Goal: Obtain resource: Download file/media

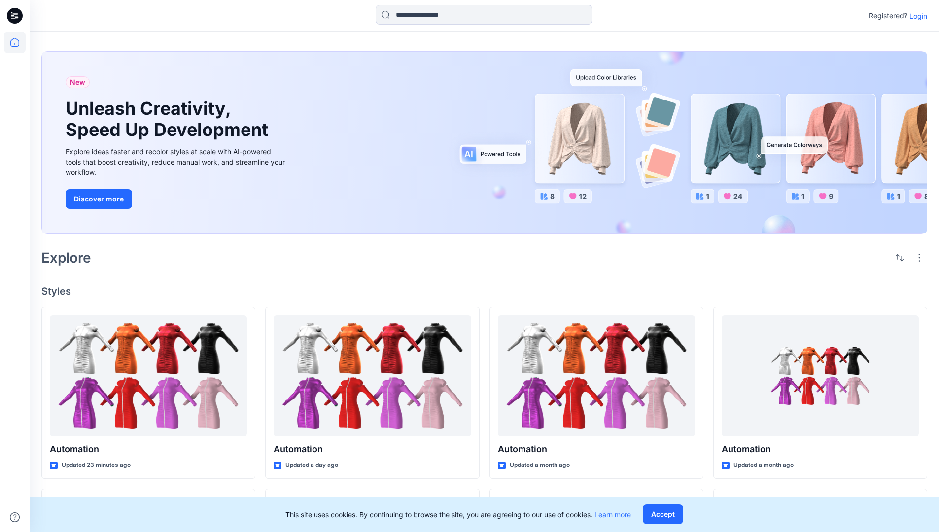
click at [916, 16] on p "Login" at bounding box center [918, 16] width 18 height 10
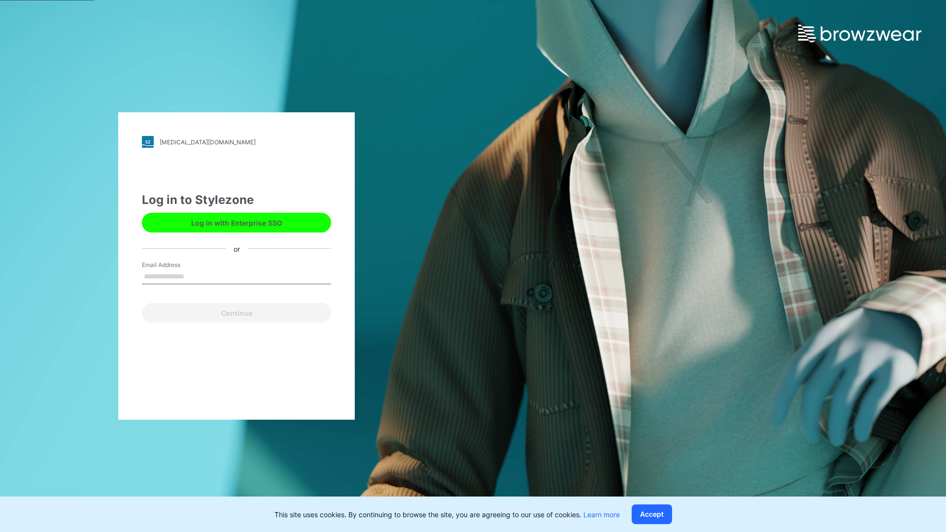
click at [195, 276] on input "Email Address" at bounding box center [236, 277] width 189 height 15
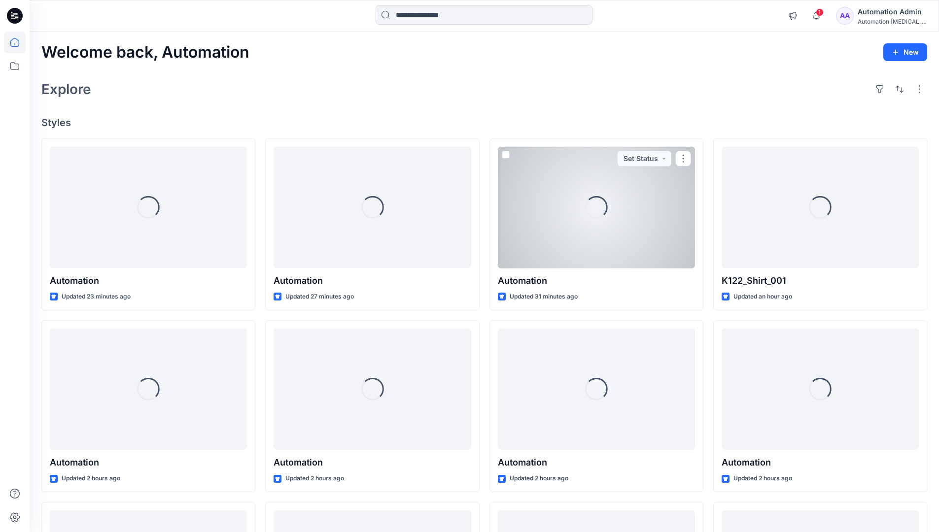
click at [19, 42] on icon at bounding box center [14, 42] width 9 height 9
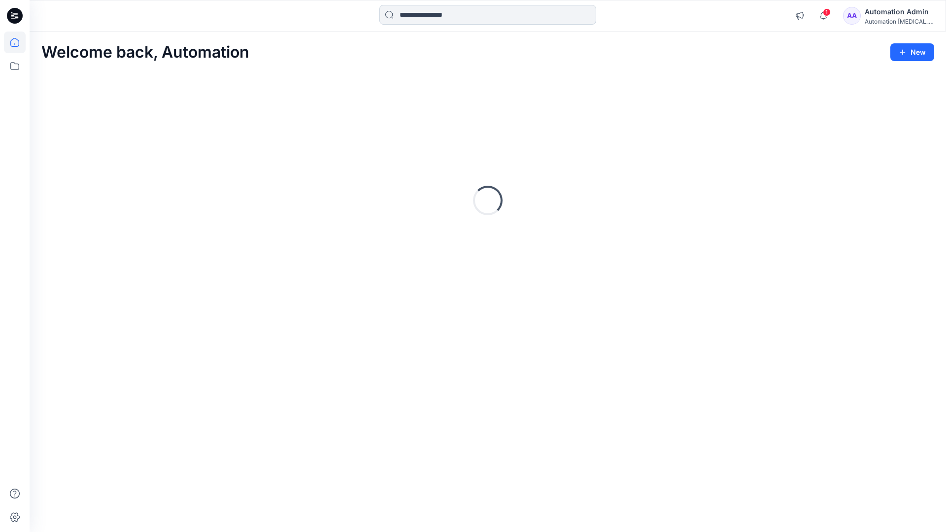
click at [434, 14] on input at bounding box center [487, 15] width 217 height 20
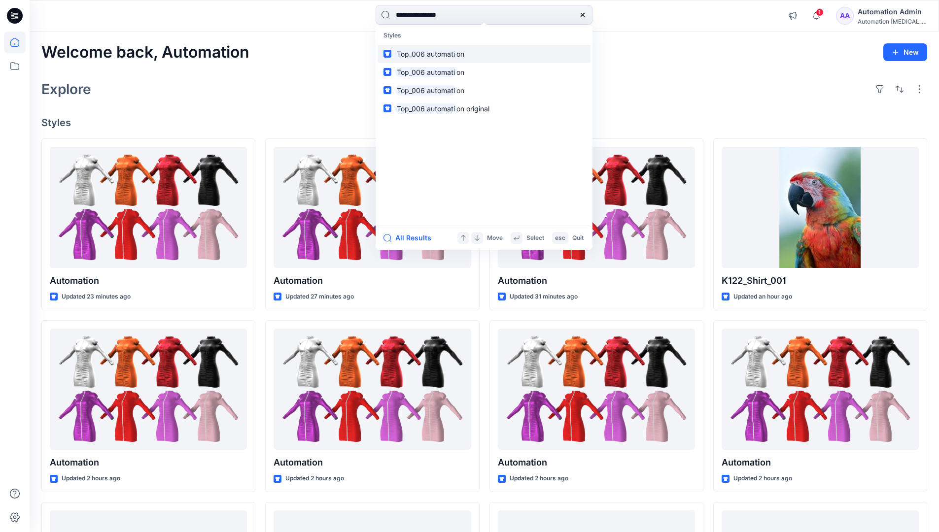
type input "**********"
click at [445, 53] on mark "Top_006 automati" at bounding box center [425, 53] width 61 height 11
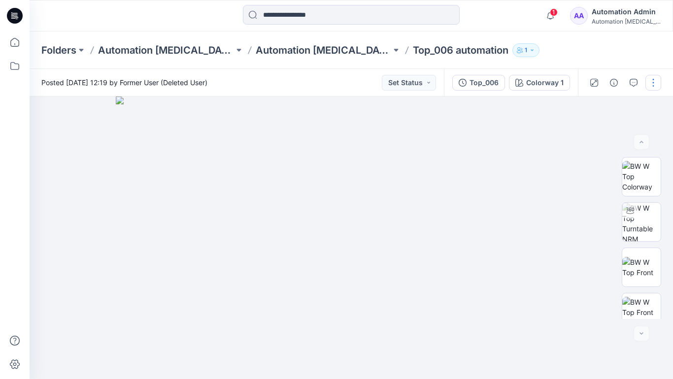
click at [654, 85] on button "button" at bounding box center [654, 83] width 16 height 16
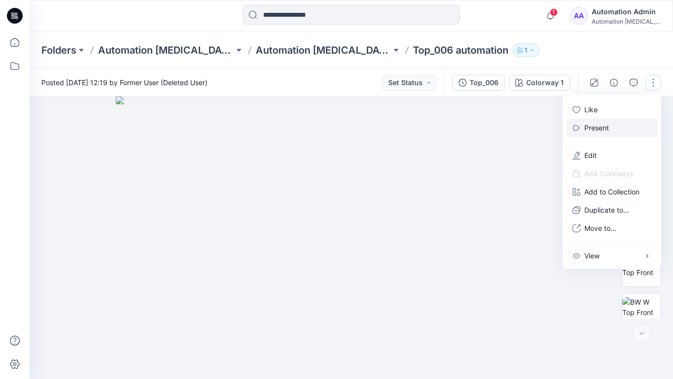
click at [598, 127] on p "Present" at bounding box center [596, 128] width 25 height 10
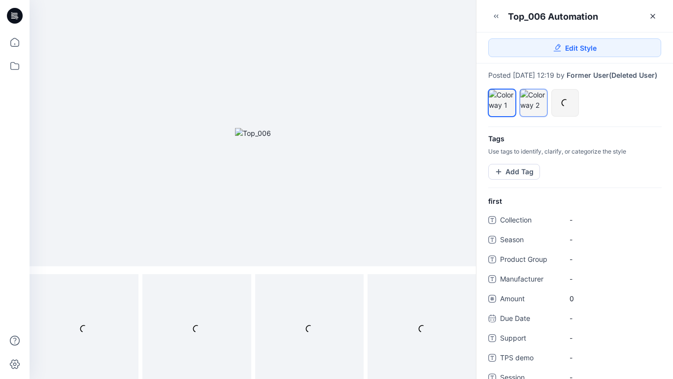
click at [533, 110] on div at bounding box center [533, 100] width 27 height 21
click at [562, 110] on div at bounding box center [565, 100] width 27 height 21
click at [532, 108] on div at bounding box center [533, 100] width 27 height 21
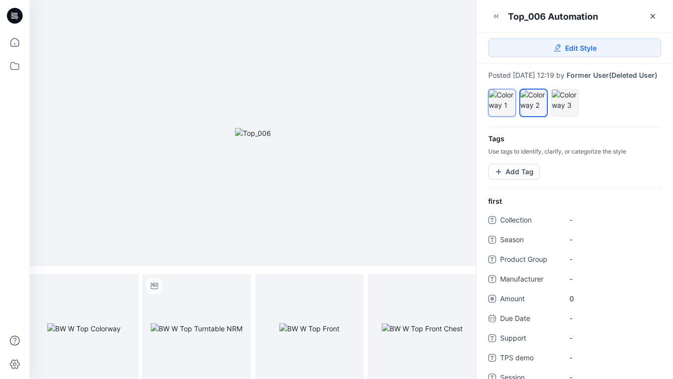
click at [502, 106] on div at bounding box center [502, 100] width 27 height 21
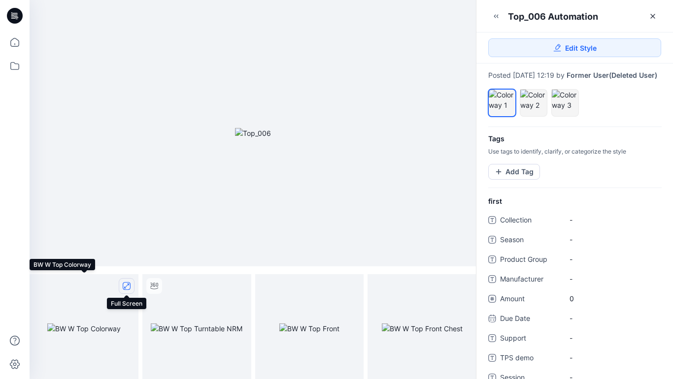
click at [126, 286] on icon "full screen" at bounding box center [126, 286] width 5 height 5
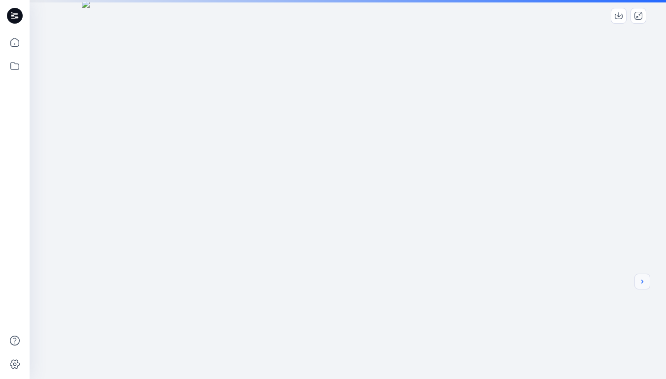
click at [642, 283] on icon "next" at bounding box center [642, 281] width 2 height 3
click at [545, 253] on div at bounding box center [348, 266] width 636 height 532
click at [643, 284] on icon "next" at bounding box center [642, 282] width 8 height 8
click at [640, 282] on icon "next" at bounding box center [642, 282] width 8 height 8
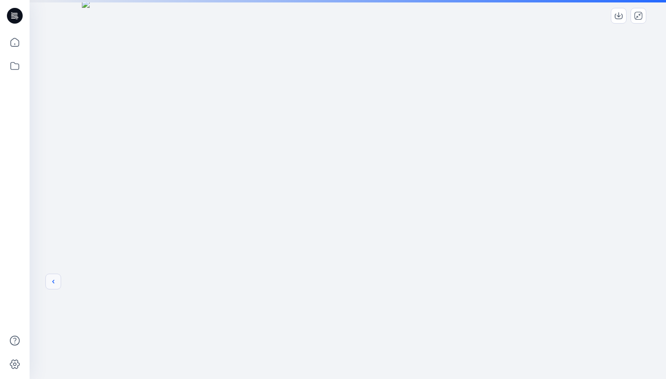
click at [51, 282] on icon "previous" at bounding box center [53, 282] width 8 height 8
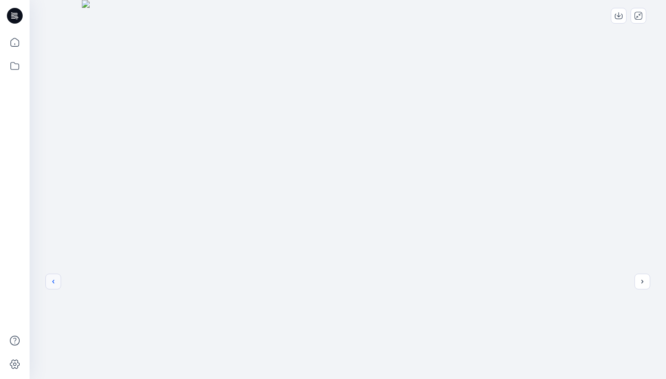
click at [53, 282] on icon "previous" at bounding box center [53, 282] width 8 height 8
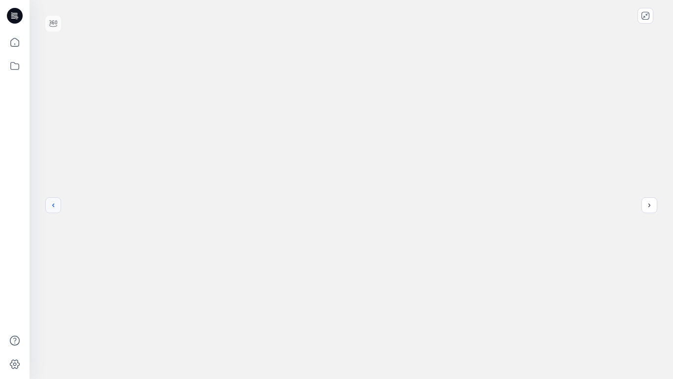
click at [53, 205] on icon "previous" at bounding box center [53, 206] width 8 height 8
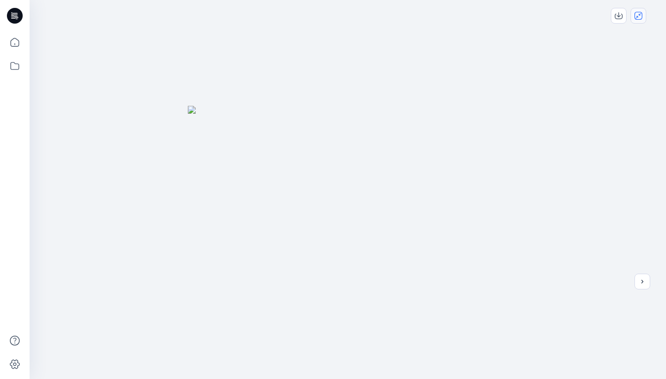
click at [639, 19] on icon "close-full-preview" at bounding box center [638, 16] width 8 height 8
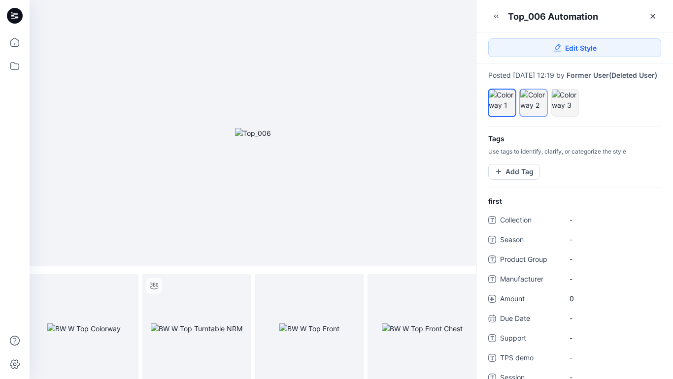
click at [536, 110] on div at bounding box center [533, 100] width 27 height 21
click at [126, 287] on icon "full screen" at bounding box center [126, 286] width 5 height 5
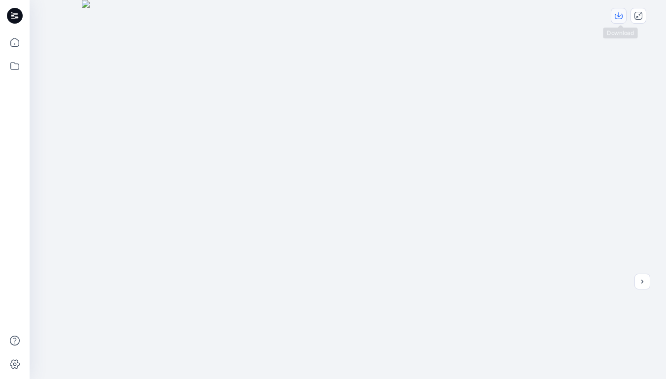
click at [620, 16] on icon "download-image" at bounding box center [619, 16] width 8 height 8
click at [639, 15] on icon "close-full-preview" at bounding box center [638, 16] width 8 height 8
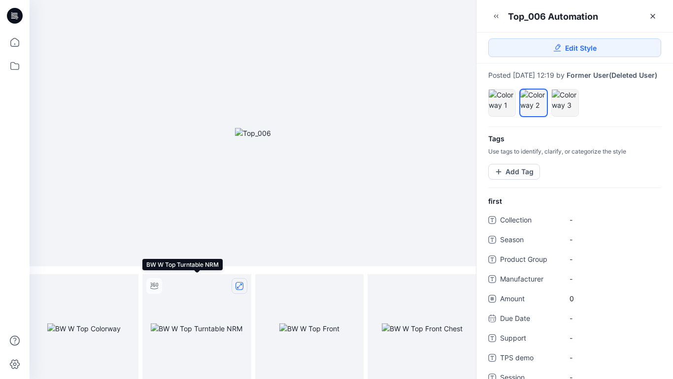
click at [240, 286] on icon "full screen" at bounding box center [240, 286] width 8 height 8
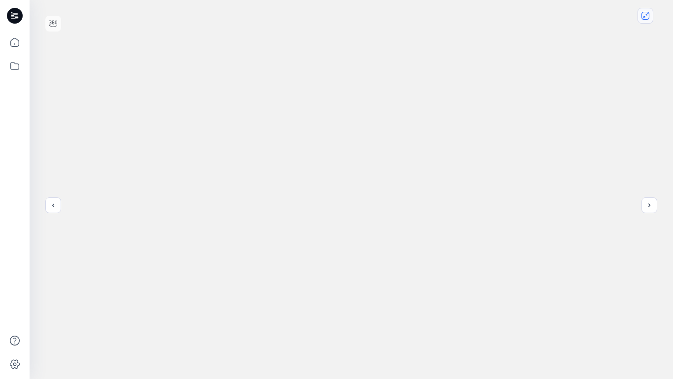
click at [647, 18] on icon "close-full-preview" at bounding box center [646, 16] width 8 height 8
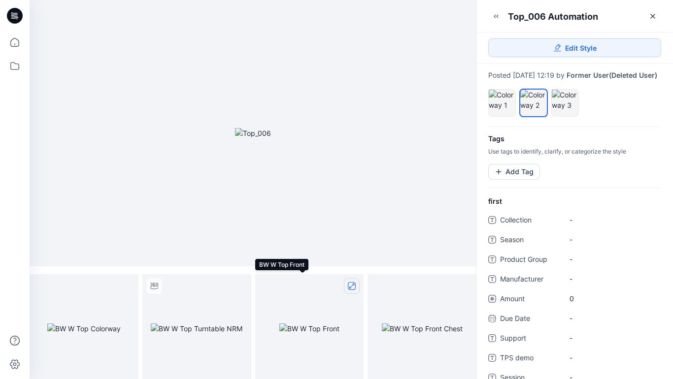
click at [352, 286] on icon "full screen" at bounding box center [351, 286] width 5 height 5
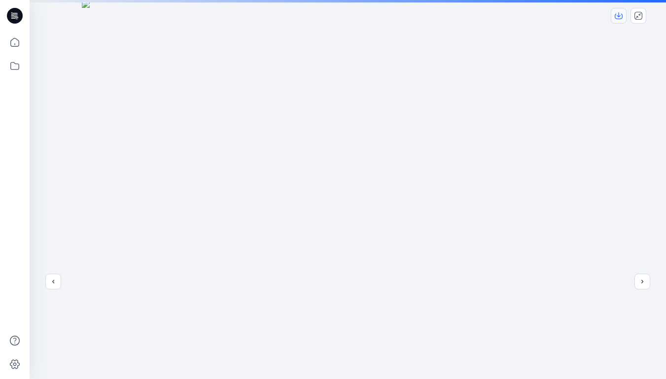
click at [617, 16] on icon "download-image" at bounding box center [618, 14] width 4 height 5
click at [637, 15] on icon "close-full-preview" at bounding box center [638, 16] width 8 height 8
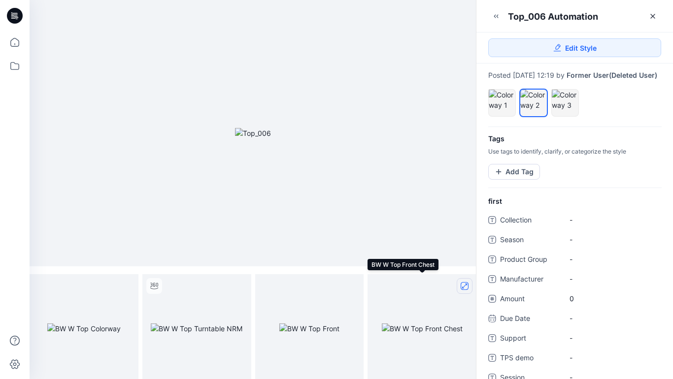
click at [462, 287] on icon "full screen" at bounding box center [464, 286] width 5 height 5
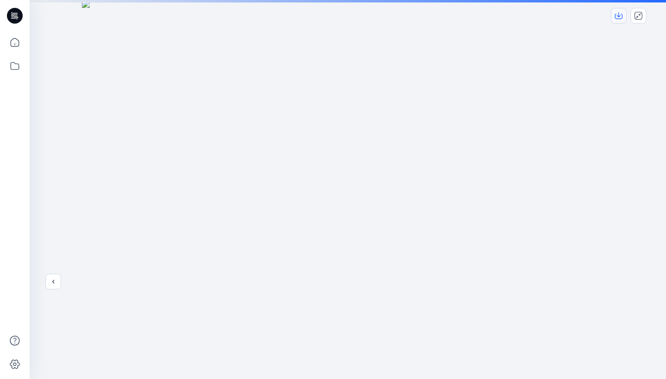
click at [620, 16] on icon "download-image" at bounding box center [619, 16] width 8 height 8
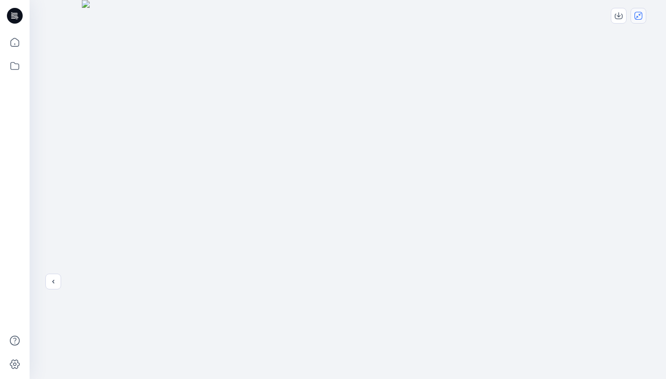
click at [641, 16] on icon "close-full-preview" at bounding box center [638, 16] width 8 height 8
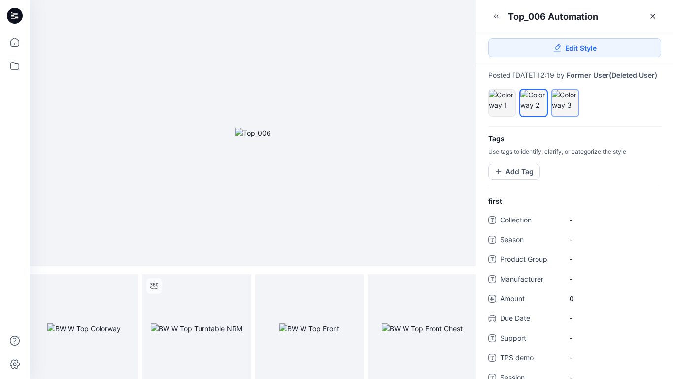
click at [566, 108] on div at bounding box center [565, 100] width 27 height 21
click at [126, 286] on icon "full screen" at bounding box center [126, 286] width 5 height 5
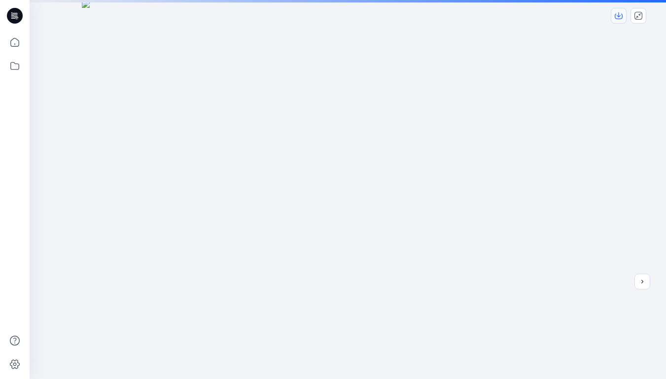
click at [618, 17] on icon "download-image" at bounding box center [618, 14] width 4 height 5
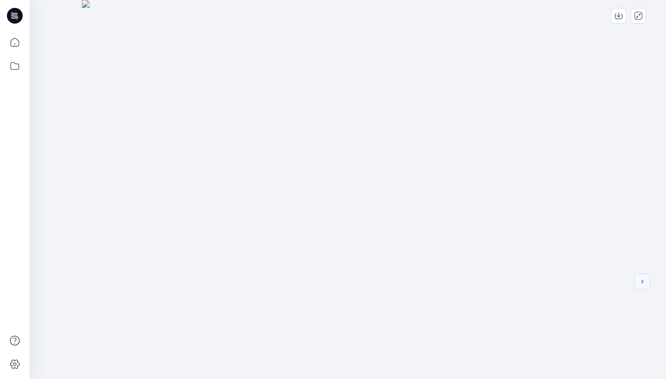
click at [644, 281] on icon "next" at bounding box center [642, 282] width 8 height 8
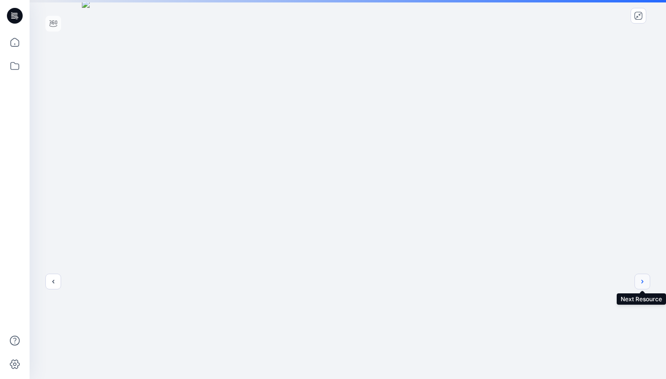
click at [646, 284] on button "next" at bounding box center [642, 282] width 16 height 16
click at [618, 12] on icon "download-image" at bounding box center [619, 16] width 8 height 8
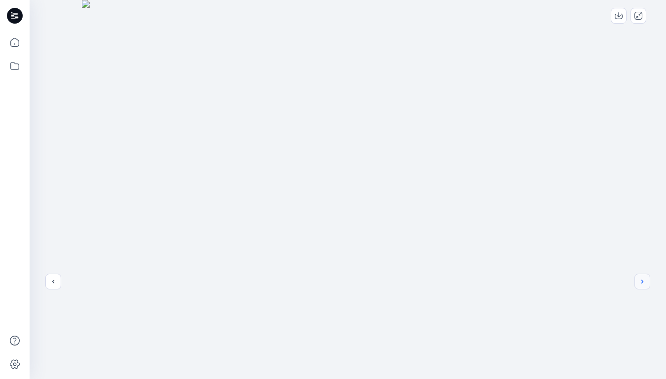
click at [646, 282] on icon "next" at bounding box center [642, 282] width 8 height 8
click at [52, 281] on icon "previous" at bounding box center [53, 282] width 8 height 8
click at [55, 285] on icon "previous" at bounding box center [53, 282] width 8 height 8
click at [53, 288] on button "previous" at bounding box center [53, 282] width 16 height 16
click at [636, 15] on icon "close-full-preview" at bounding box center [638, 16] width 8 height 8
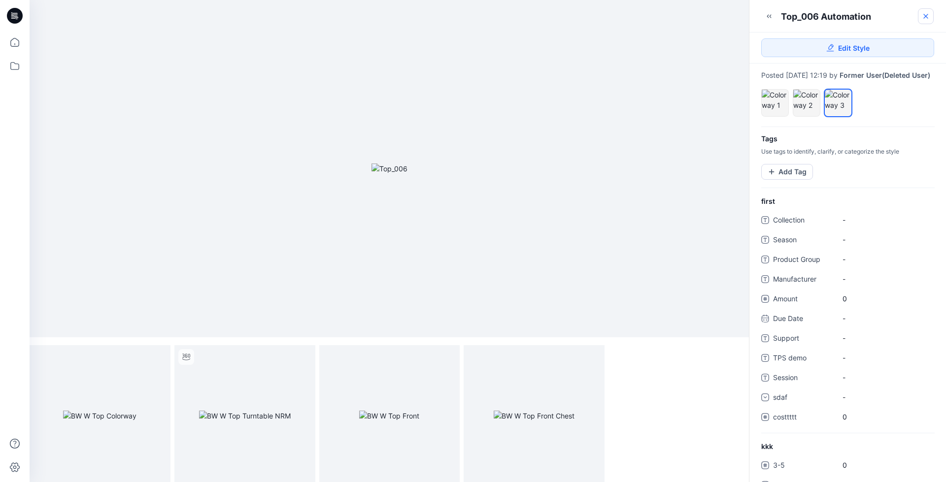
click at [925, 17] on icon at bounding box center [926, 16] width 4 height 4
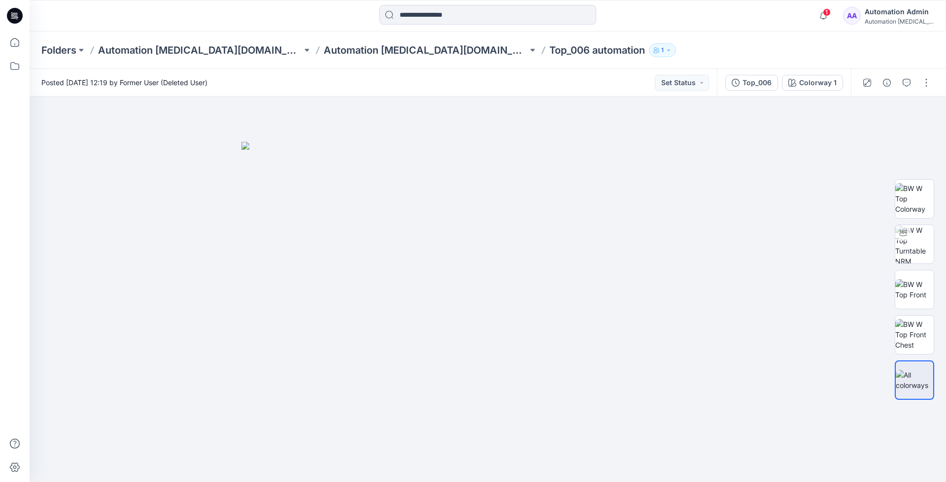
click at [900, 14] on div "Automation Admin" at bounding box center [899, 12] width 69 height 12
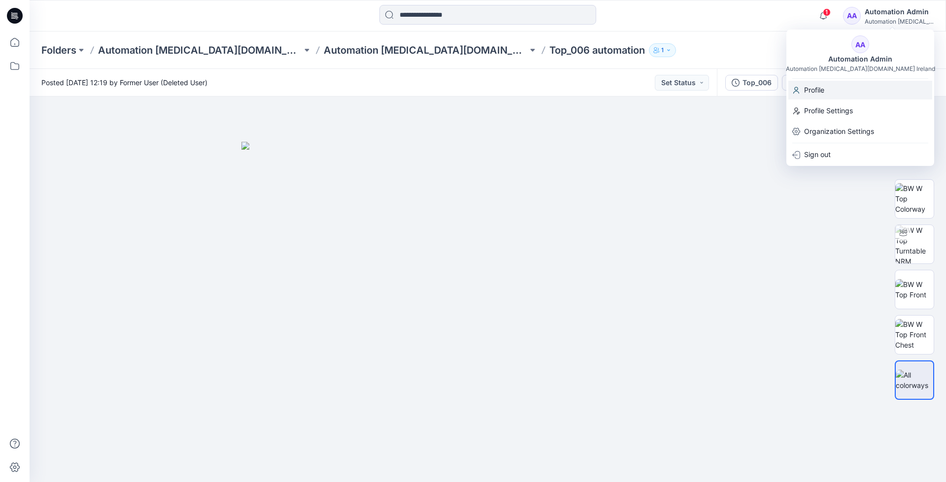
click at [819, 90] on p "Profile" at bounding box center [814, 90] width 20 height 19
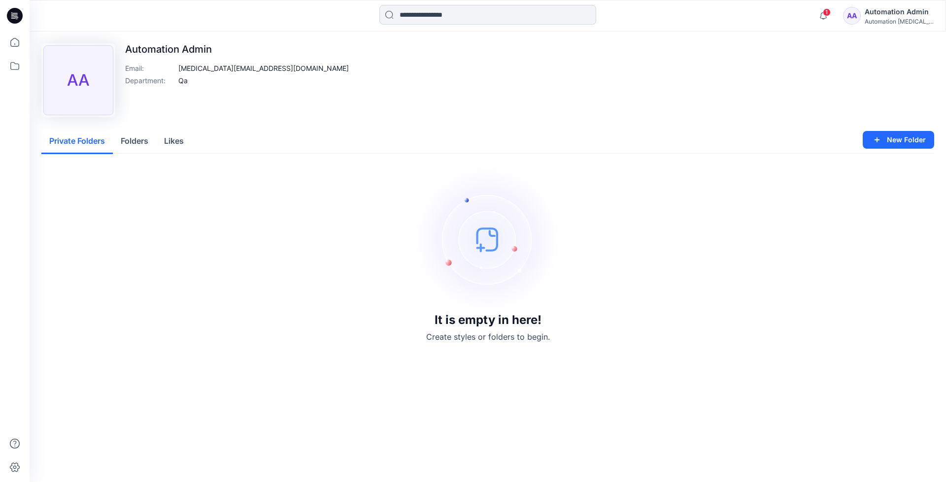
click at [420, 18] on input at bounding box center [487, 15] width 217 height 20
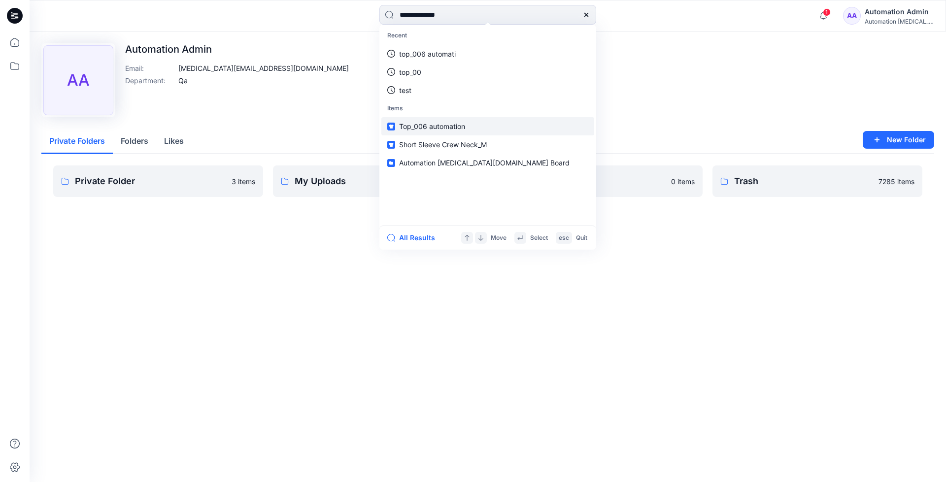
type input "**********"
click at [419, 120] on link "Top_006 automation" at bounding box center [487, 126] width 213 height 18
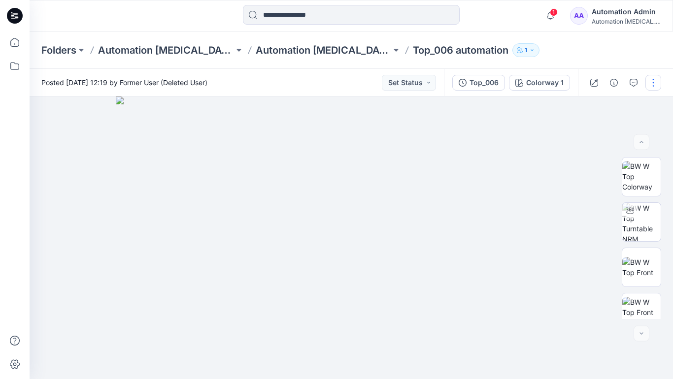
click at [653, 83] on button "button" at bounding box center [654, 83] width 16 height 16
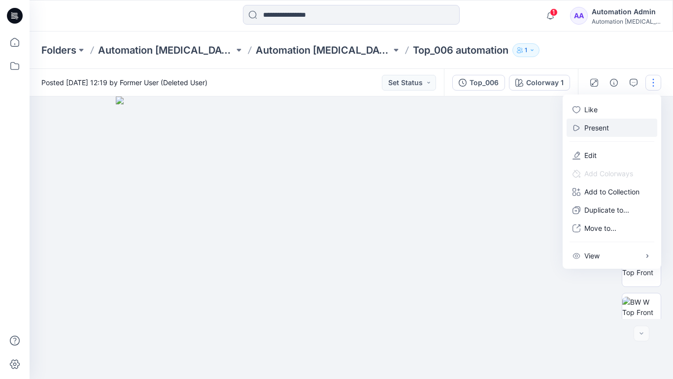
click at [612, 127] on button "Present" at bounding box center [612, 128] width 91 height 18
